Goal: Information Seeking & Learning: Learn about a topic

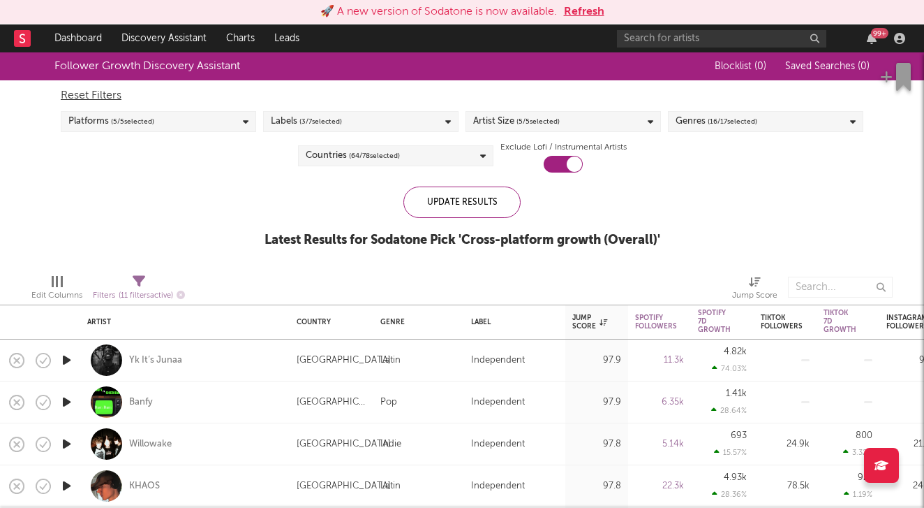
click at [579, 14] on button "Refresh" at bounding box center [584, 11] width 40 height 17
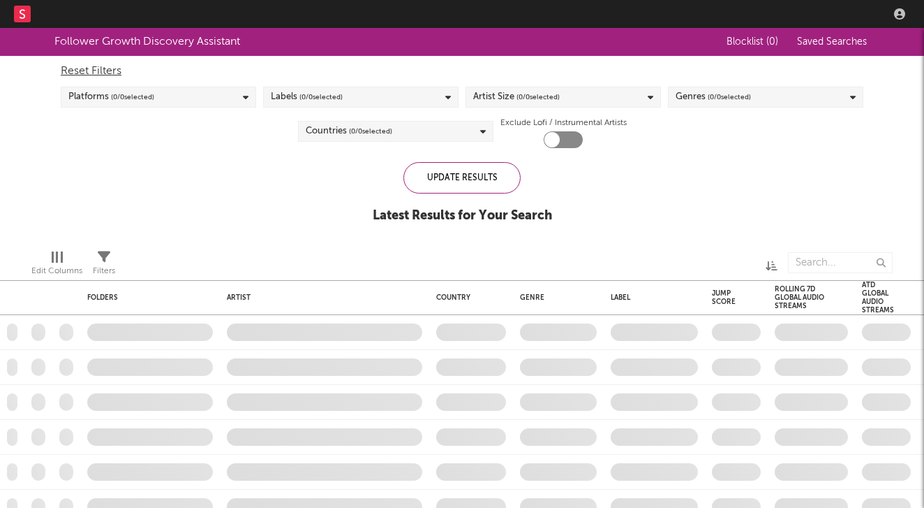
checkbox input "true"
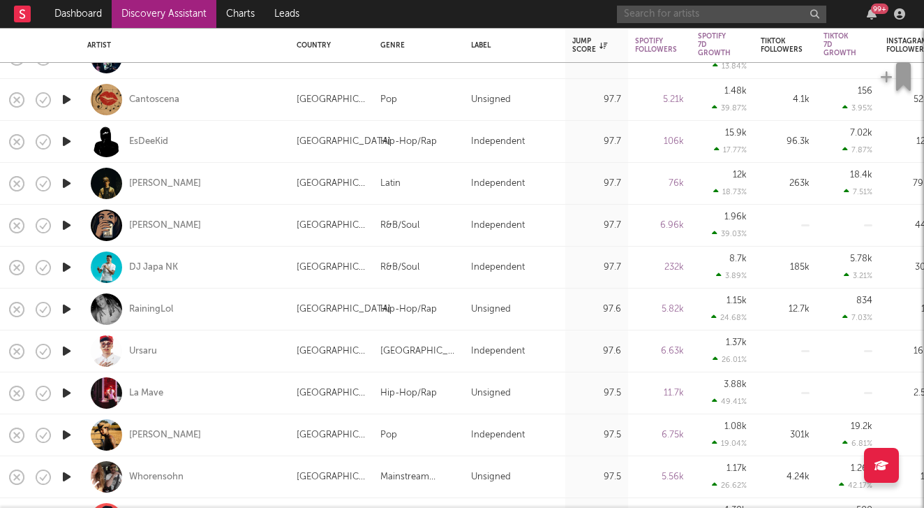
click at [656, 22] on input "text" at bounding box center [721, 14] width 209 height 17
click at [691, 17] on input "text" at bounding box center [721, 14] width 209 height 17
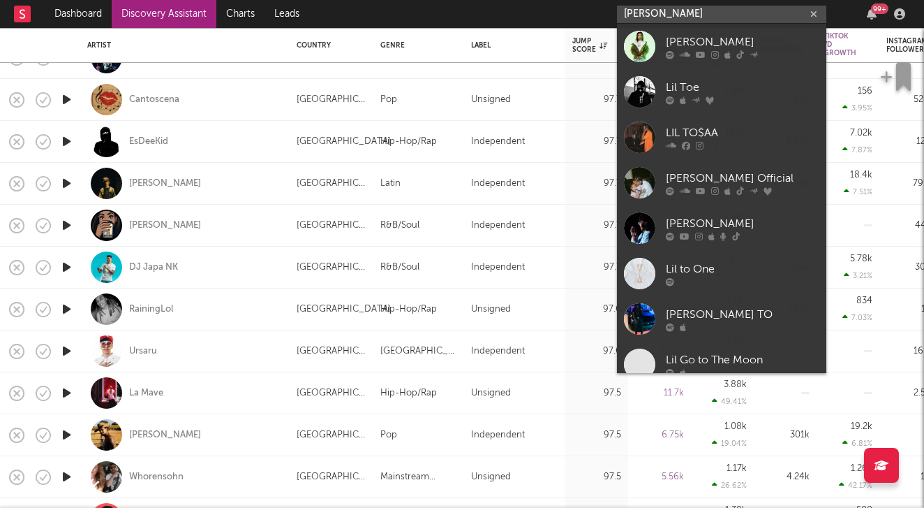
type input "[PERSON_NAME]"
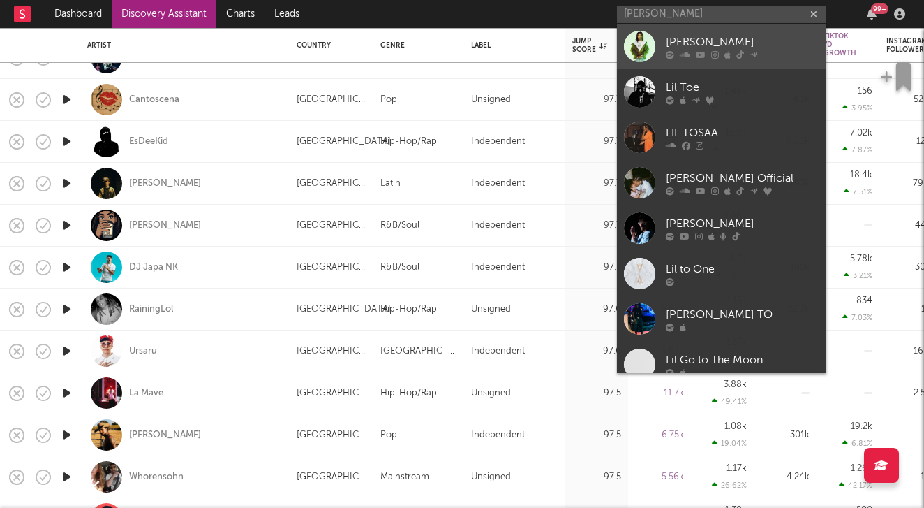
drag, startPoint x: 693, startPoint y: 17, endPoint x: 706, endPoint y: 43, distance: 29.0
click at [706, 43] on div "[PERSON_NAME]" at bounding box center [743, 42] width 154 height 17
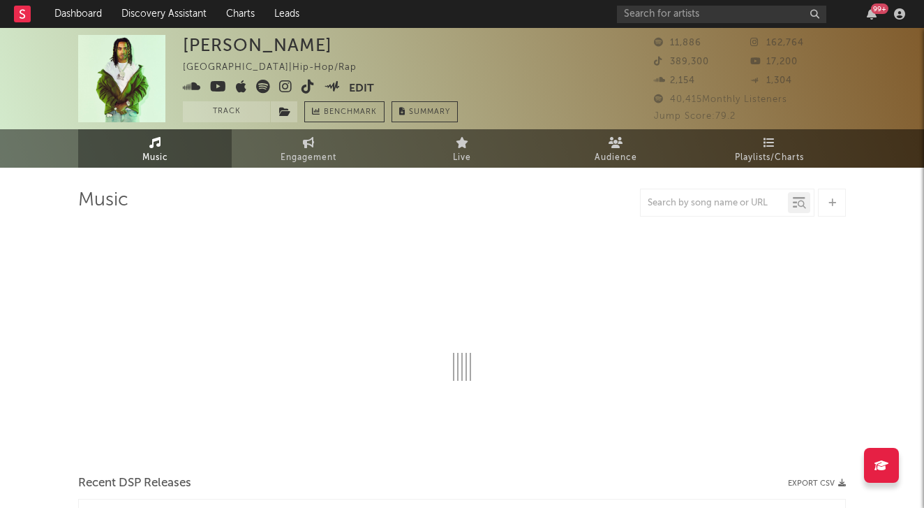
select select "6m"
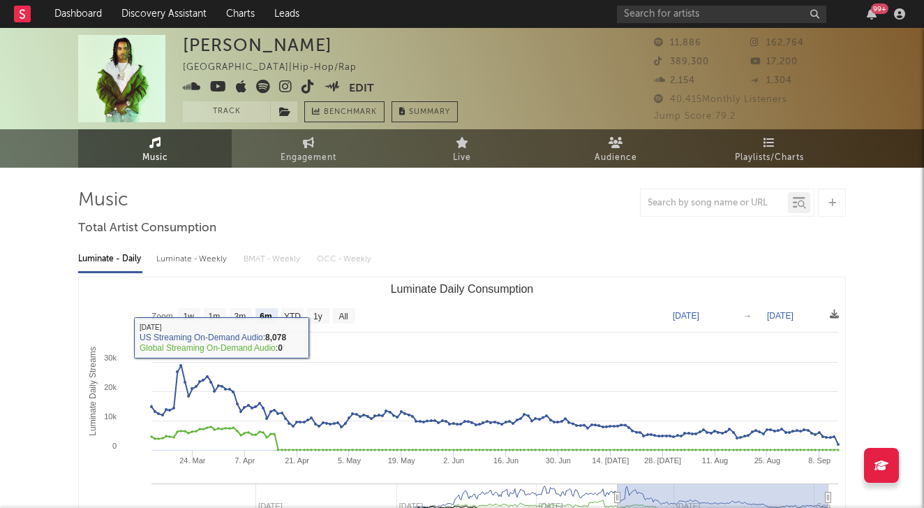
click at [217, 261] on div "Luminate - Weekly" at bounding box center [192, 259] width 73 height 24
select select "6m"
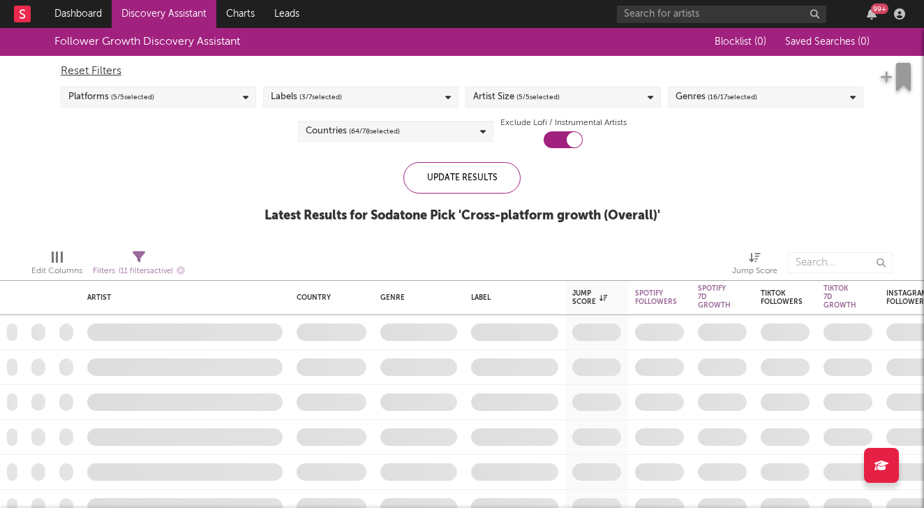
checkbox input "true"
click at [683, 7] on input "text" at bounding box center [721, 14] width 209 height 17
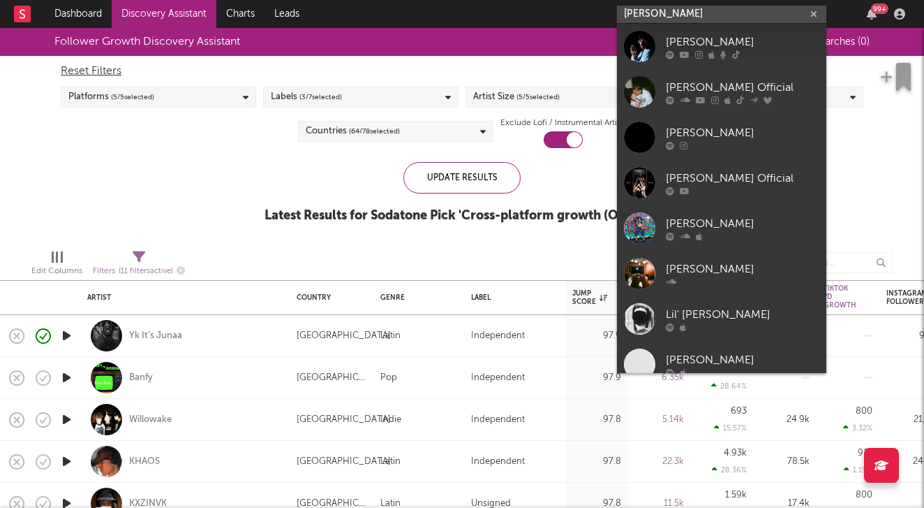
type input "[PERSON_NAME]"
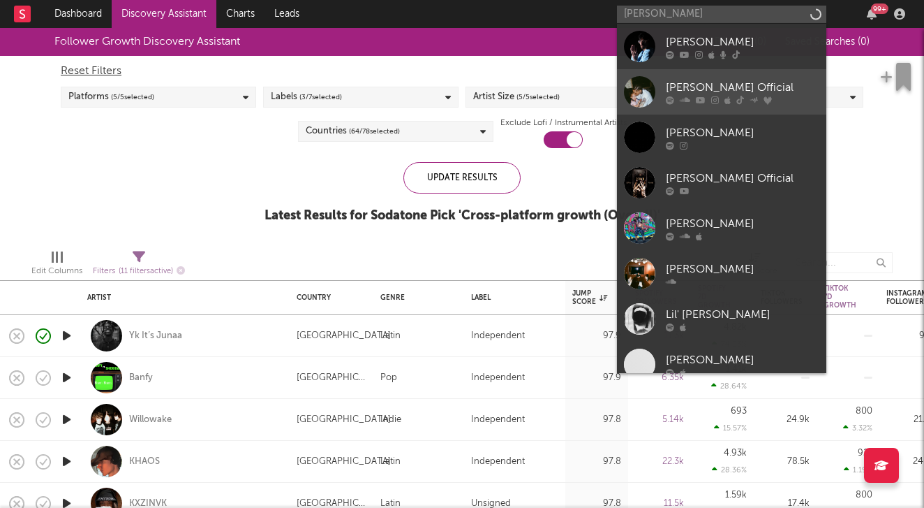
drag, startPoint x: 683, startPoint y: 7, endPoint x: 751, endPoint y: 81, distance: 100.3
click at [751, 81] on div "[PERSON_NAME] Official" at bounding box center [743, 87] width 154 height 17
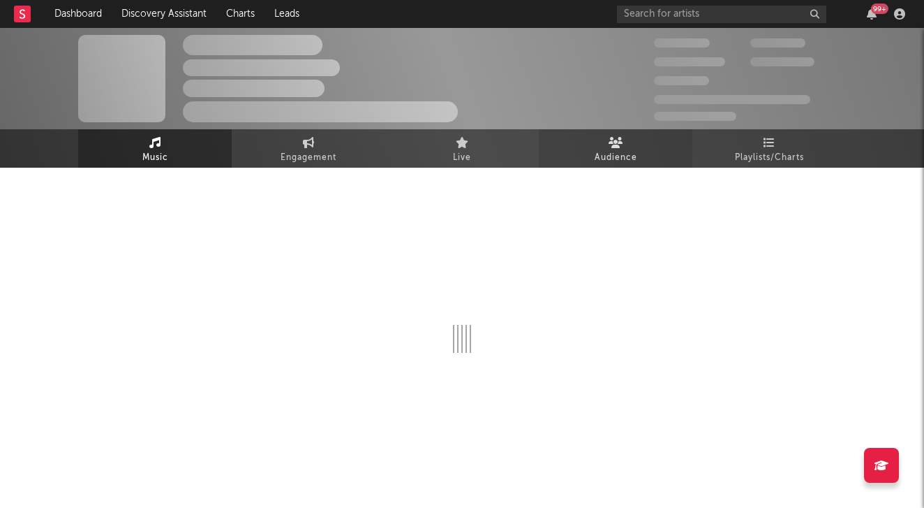
select select "6m"
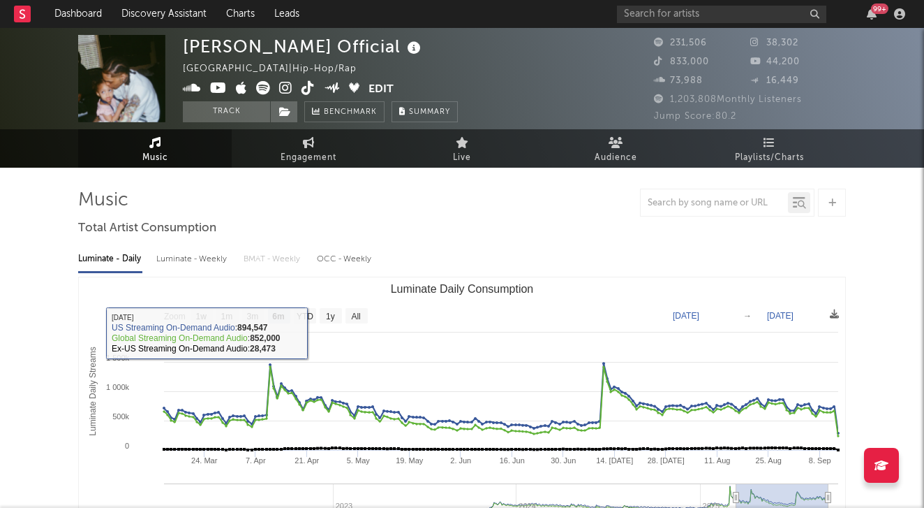
click at [213, 258] on div "Luminate - Weekly" at bounding box center [192, 259] width 73 height 24
select select "6m"
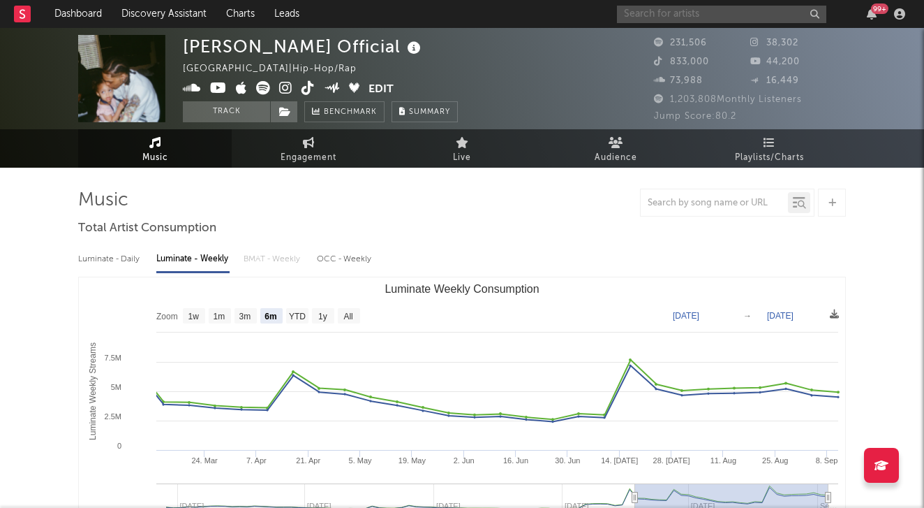
click at [679, 11] on input "text" at bounding box center [721, 14] width 209 height 17
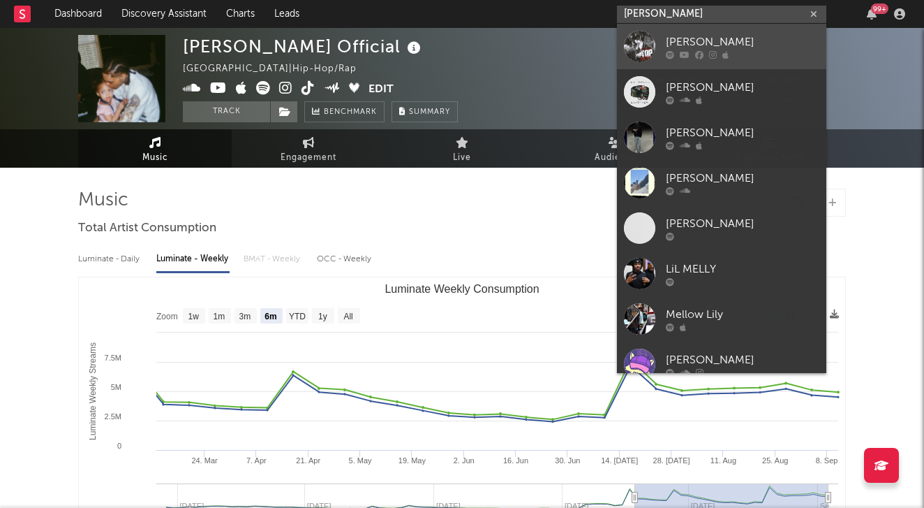
type input "[PERSON_NAME]"
click at [684, 57] on icon at bounding box center [685, 54] width 10 height 8
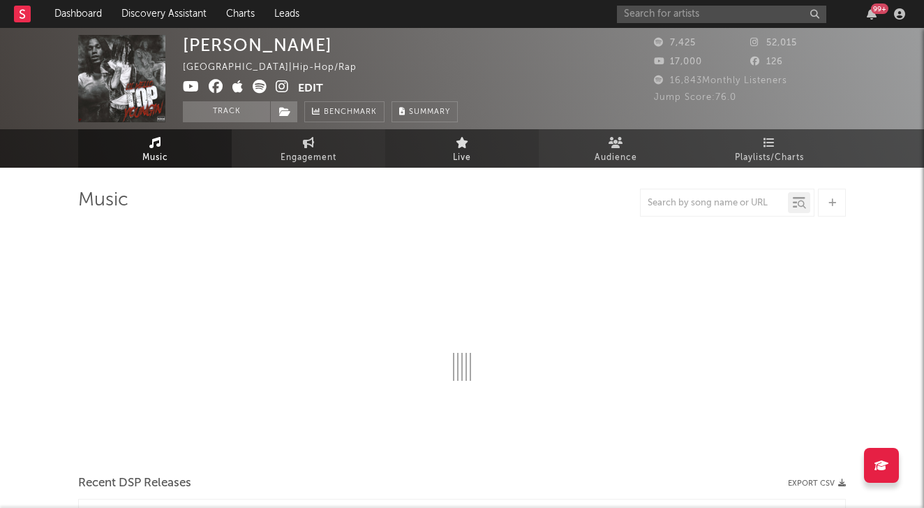
select select "6m"
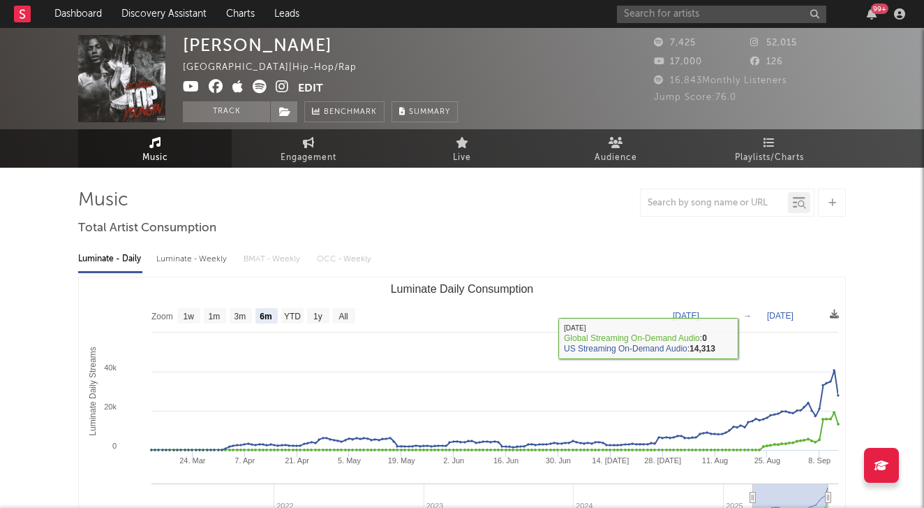
click at [184, 248] on div "Luminate - Weekly" at bounding box center [192, 259] width 73 height 24
select select "6m"
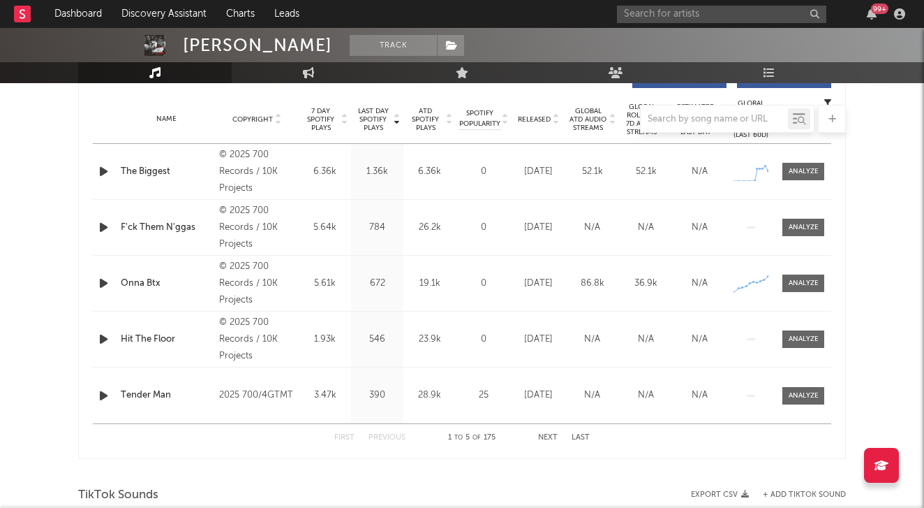
scroll to position [535, 0]
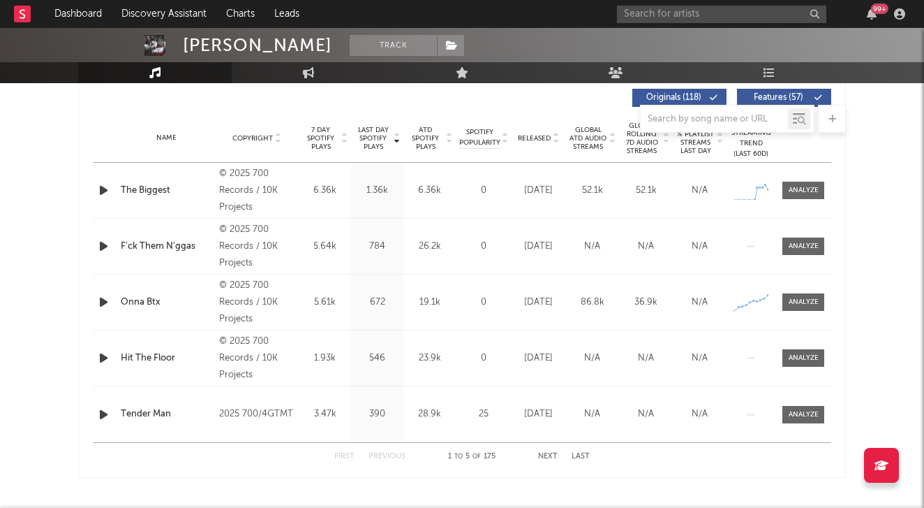
click at [105, 296] on icon "button" at bounding box center [103, 301] width 15 height 17
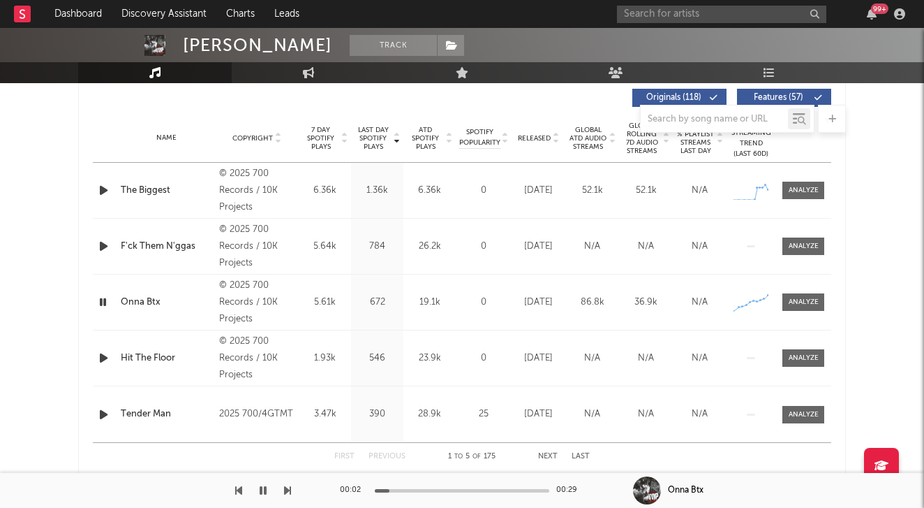
click at [612, 140] on icon at bounding box center [612, 141] width 7 height 6
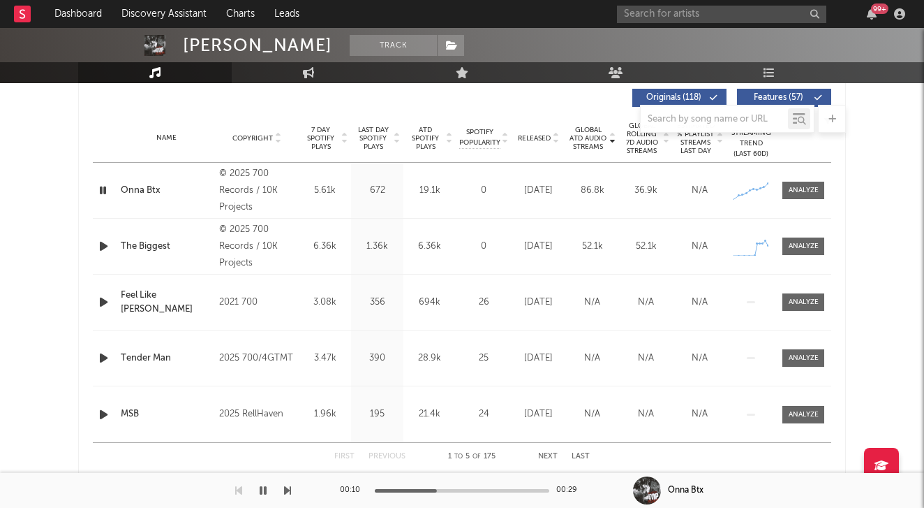
click at [610, 137] on icon at bounding box center [612, 136] width 7 height 6
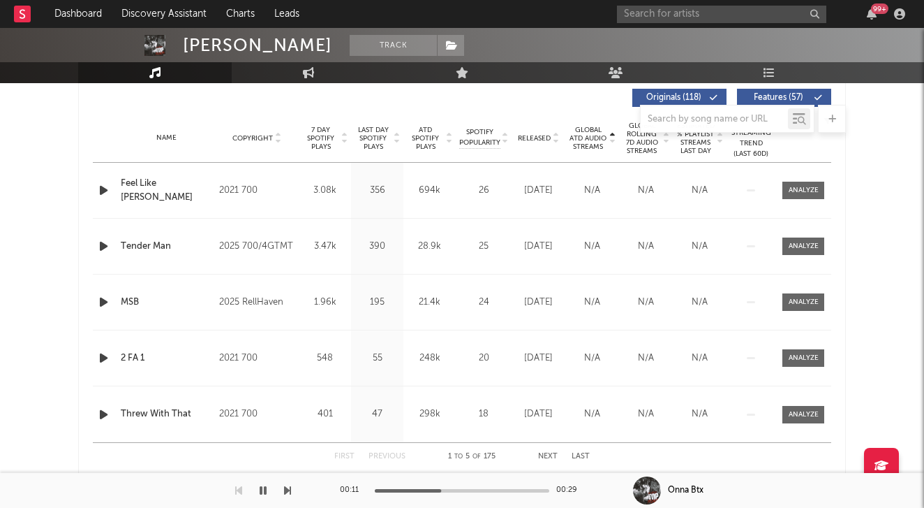
click at [610, 138] on icon at bounding box center [612, 141] width 7 height 6
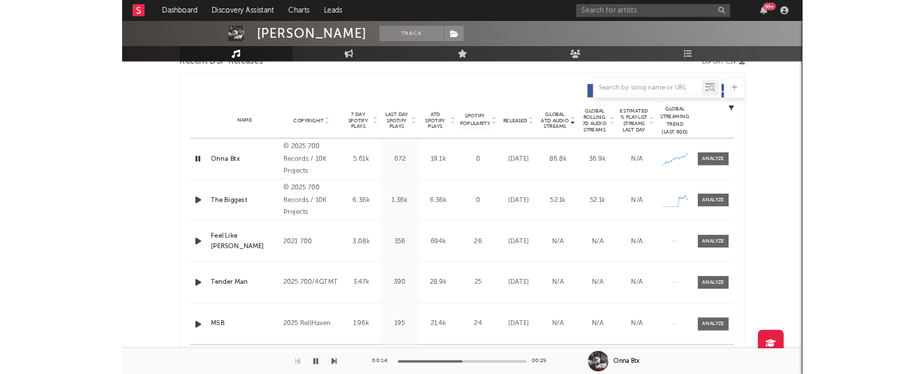
scroll to position [508, 0]
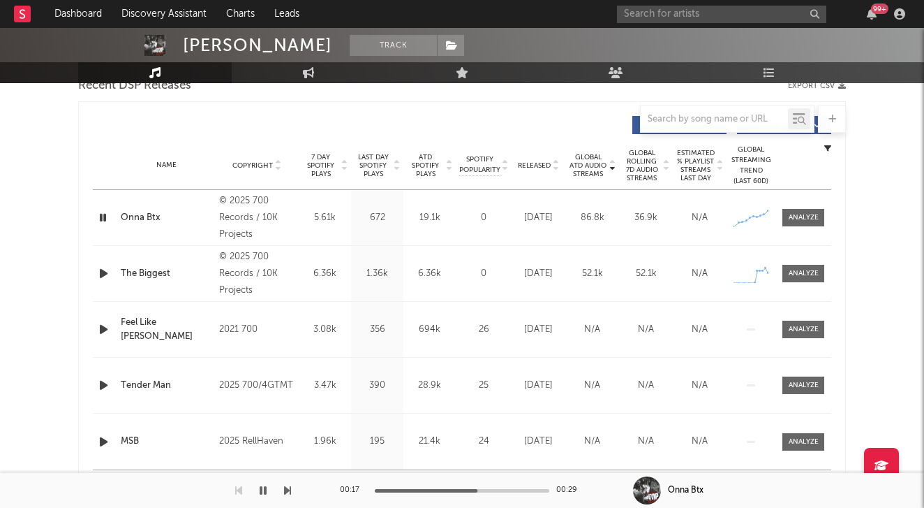
click at [613, 167] on icon at bounding box center [612, 168] width 7 height 6
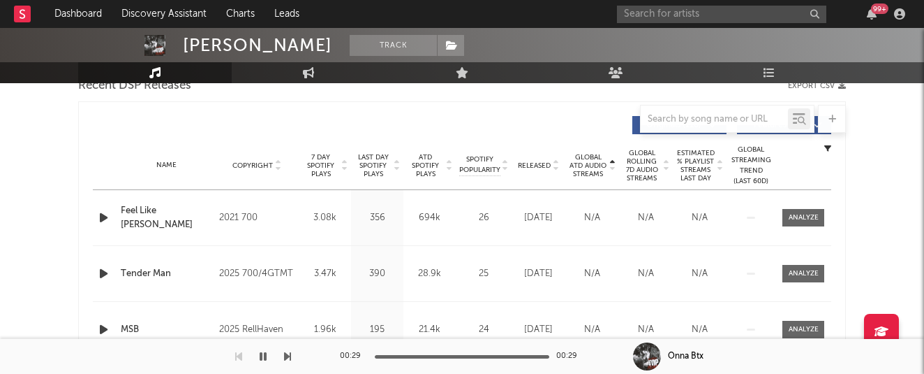
click at [645, 1] on div "99 +" at bounding box center [763, 14] width 293 height 28
click at [642, 21] on input "text" at bounding box center [721, 14] width 209 height 17
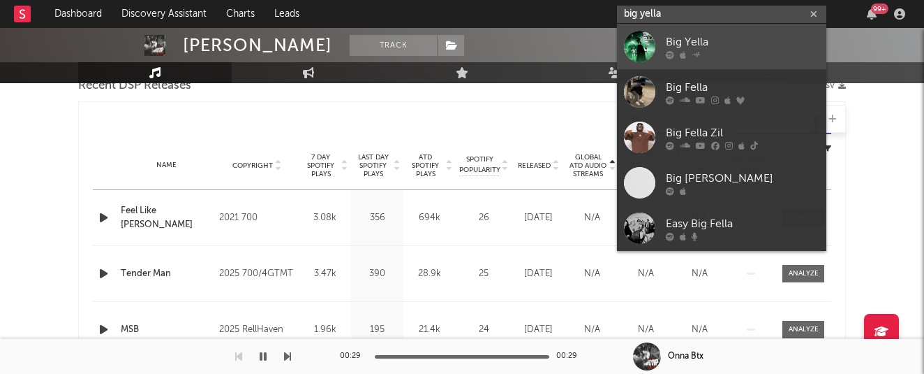
type input "big fella"
drag, startPoint x: 645, startPoint y: 36, endPoint x: 687, endPoint y: 54, distance: 45.4
click at [687, 54] on div at bounding box center [743, 54] width 154 height 8
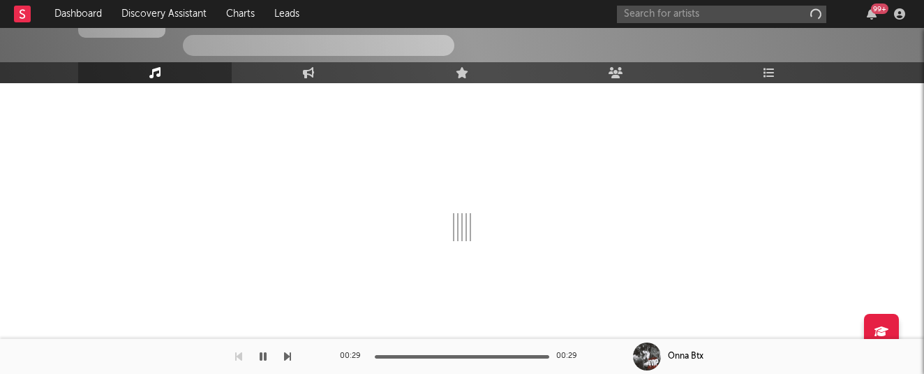
scroll to position [112, 0]
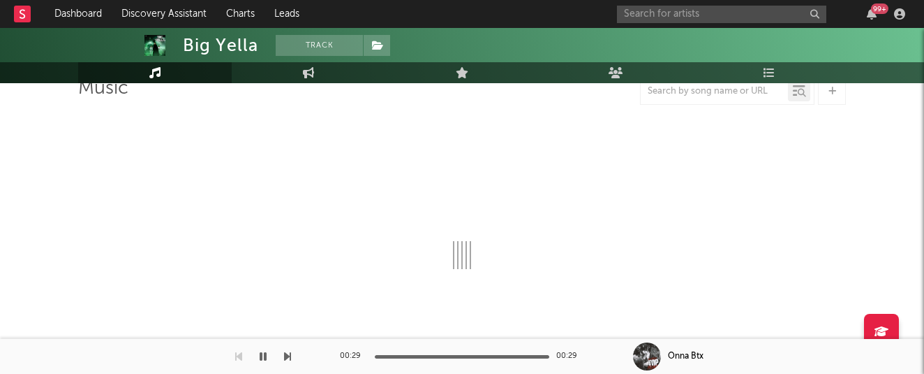
select select "1w"
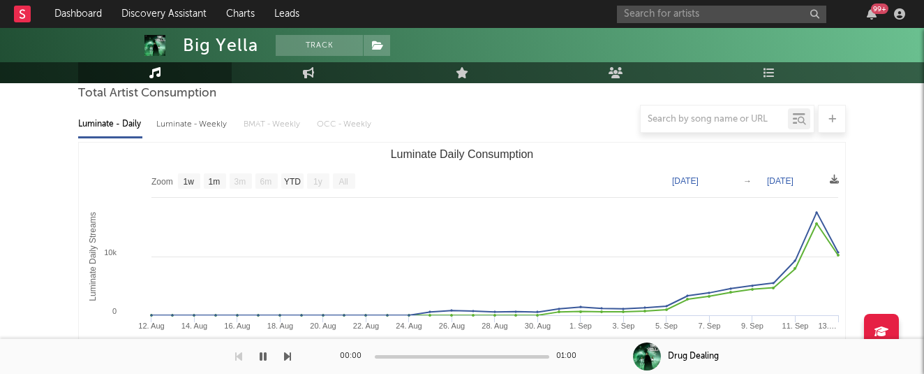
scroll to position [114, 0]
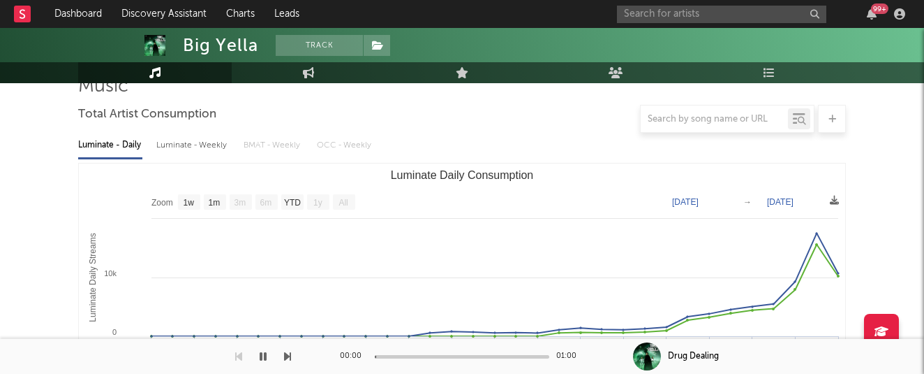
click at [205, 147] on div "Luminate - Weekly" at bounding box center [192, 145] width 73 height 24
select select "1w"
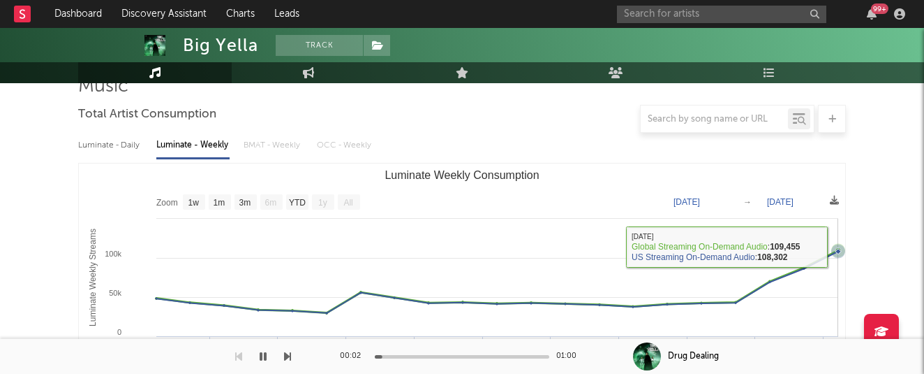
scroll to position [119, 0]
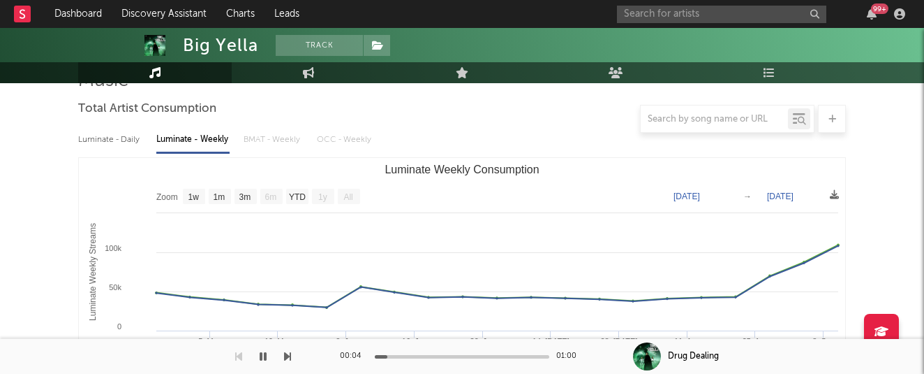
click at [263, 354] on icon "button" at bounding box center [263, 355] width 7 height 11
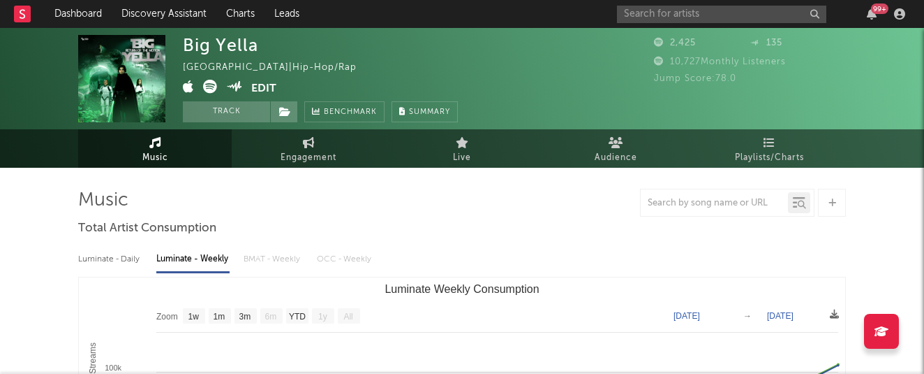
scroll to position [0, 0]
